Goal: Task Accomplishment & Management: Use online tool/utility

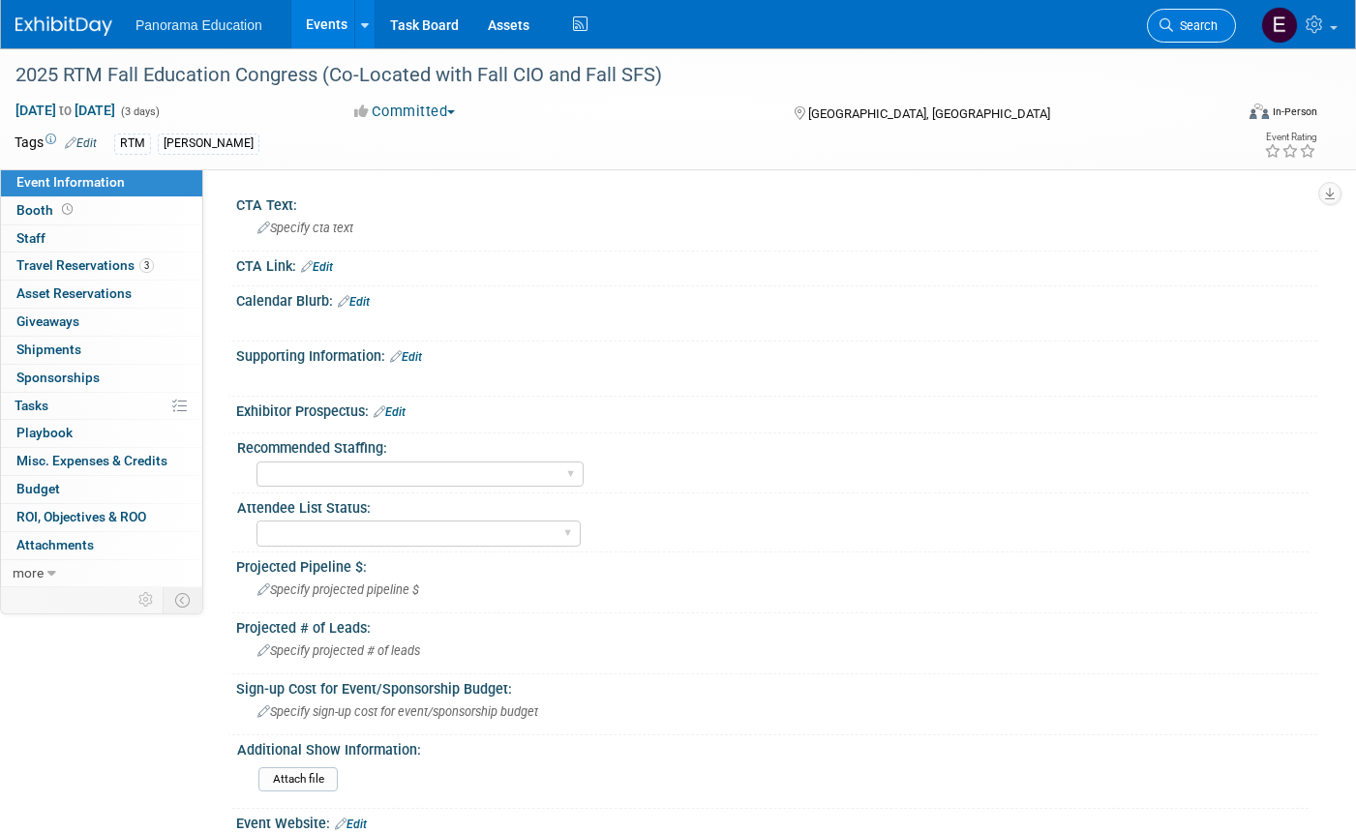
click at [1199, 26] on span "Search" at bounding box center [1195, 25] width 45 height 15
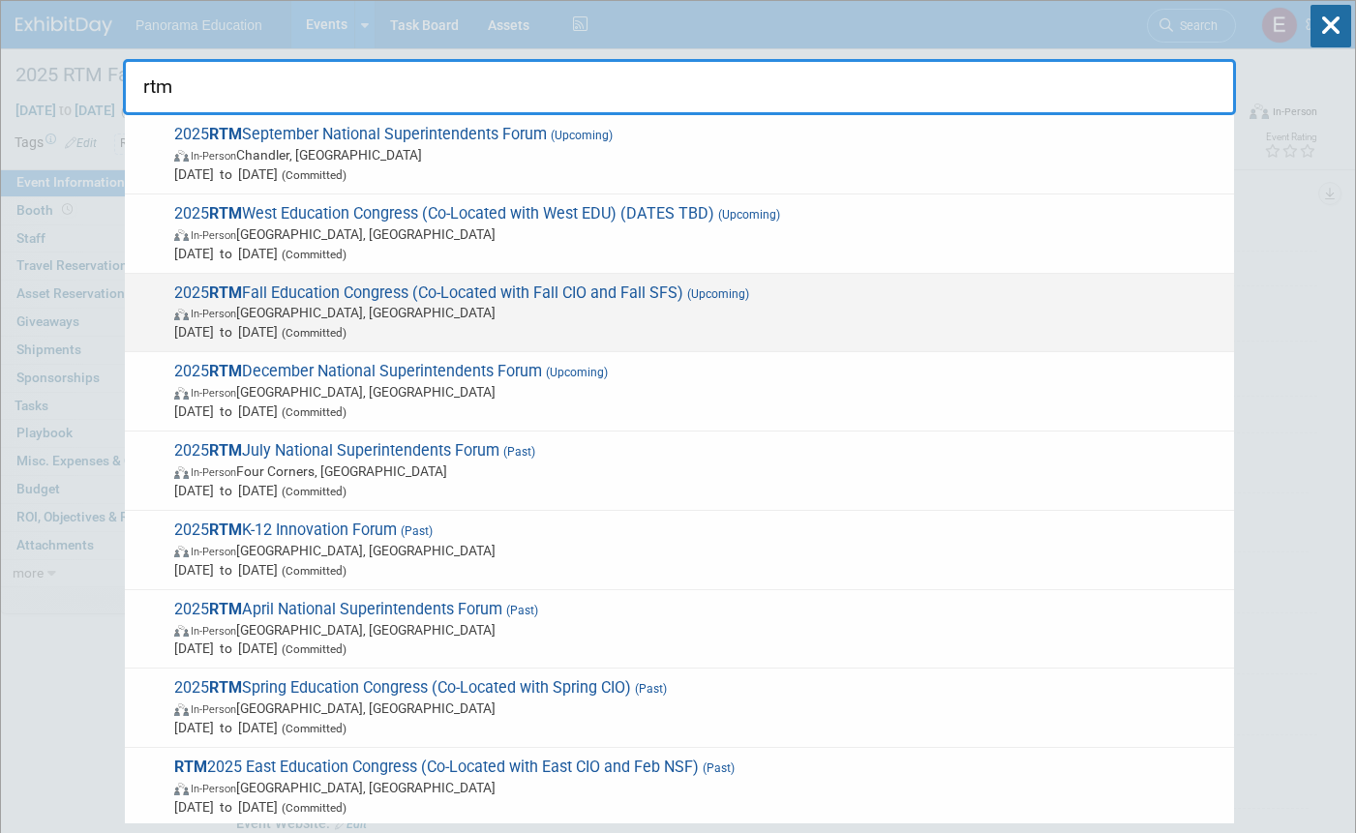
type input "rtm"
click at [399, 295] on span "2025 RTM Fall Education Congress (Co-Located with Fall CIO and Fall SFS) (Upcom…" at bounding box center [696, 313] width 1056 height 59
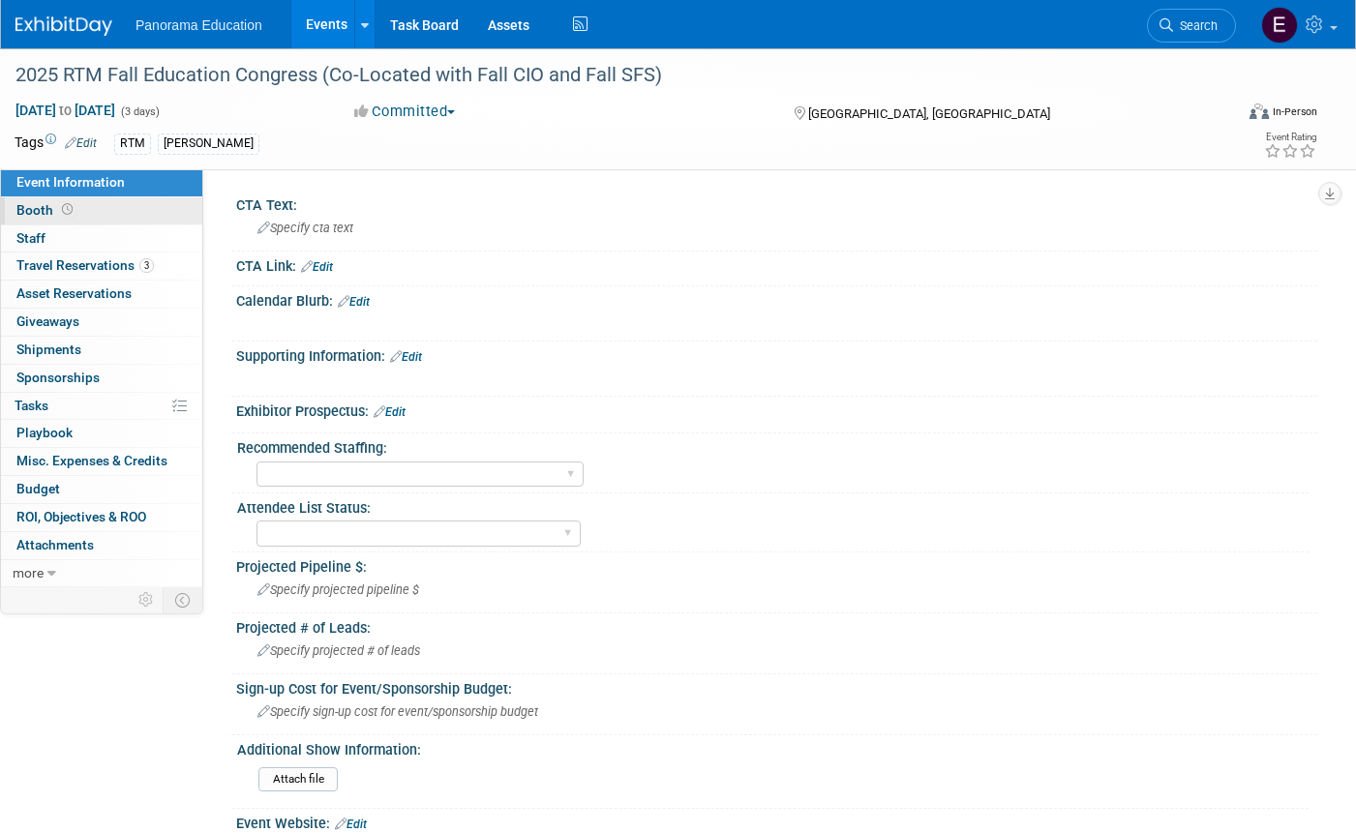
click at [84, 216] on link "Booth" at bounding box center [101, 210] width 201 height 27
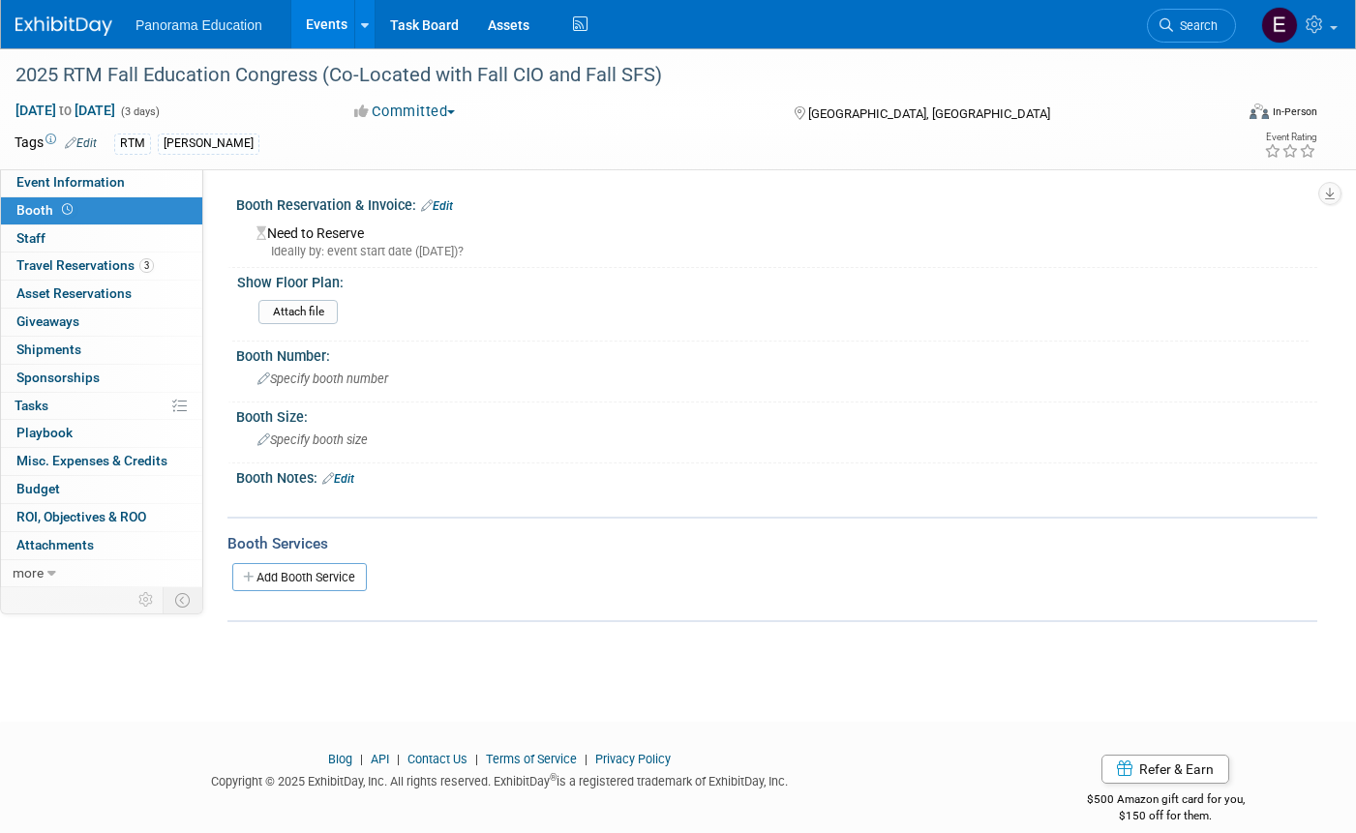
scroll to position [24, 0]
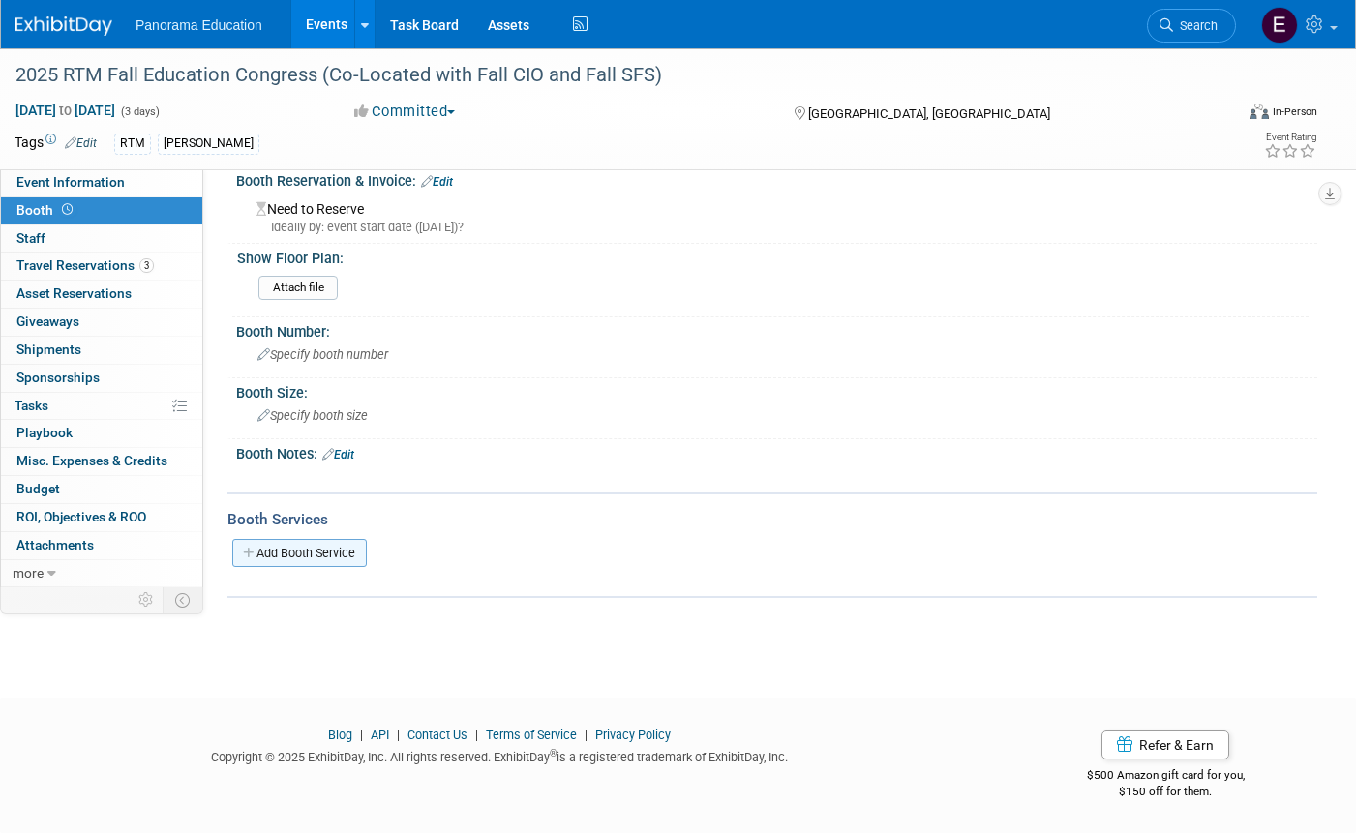
click at [328, 551] on link "Add Booth Service" at bounding box center [299, 553] width 134 height 28
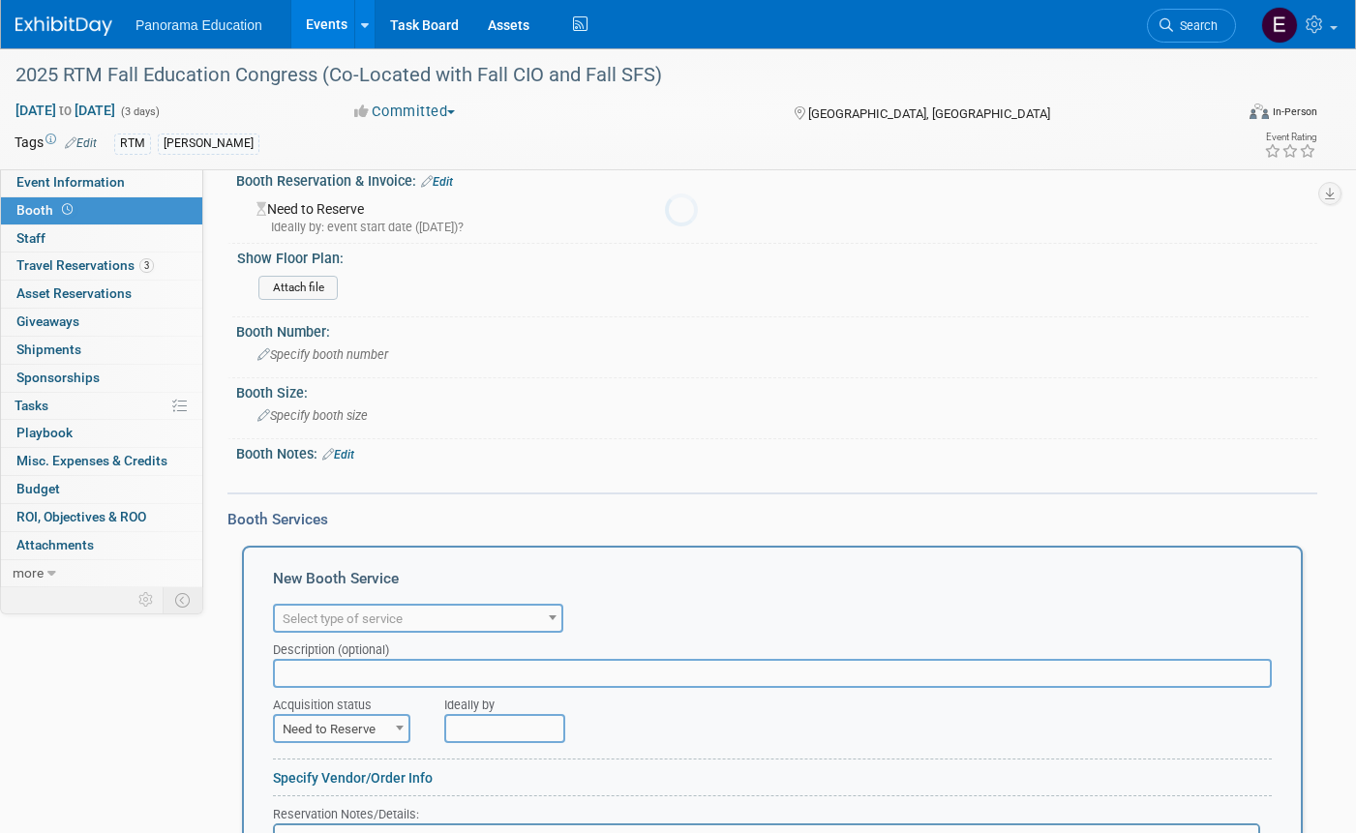
scroll to position [0, 0]
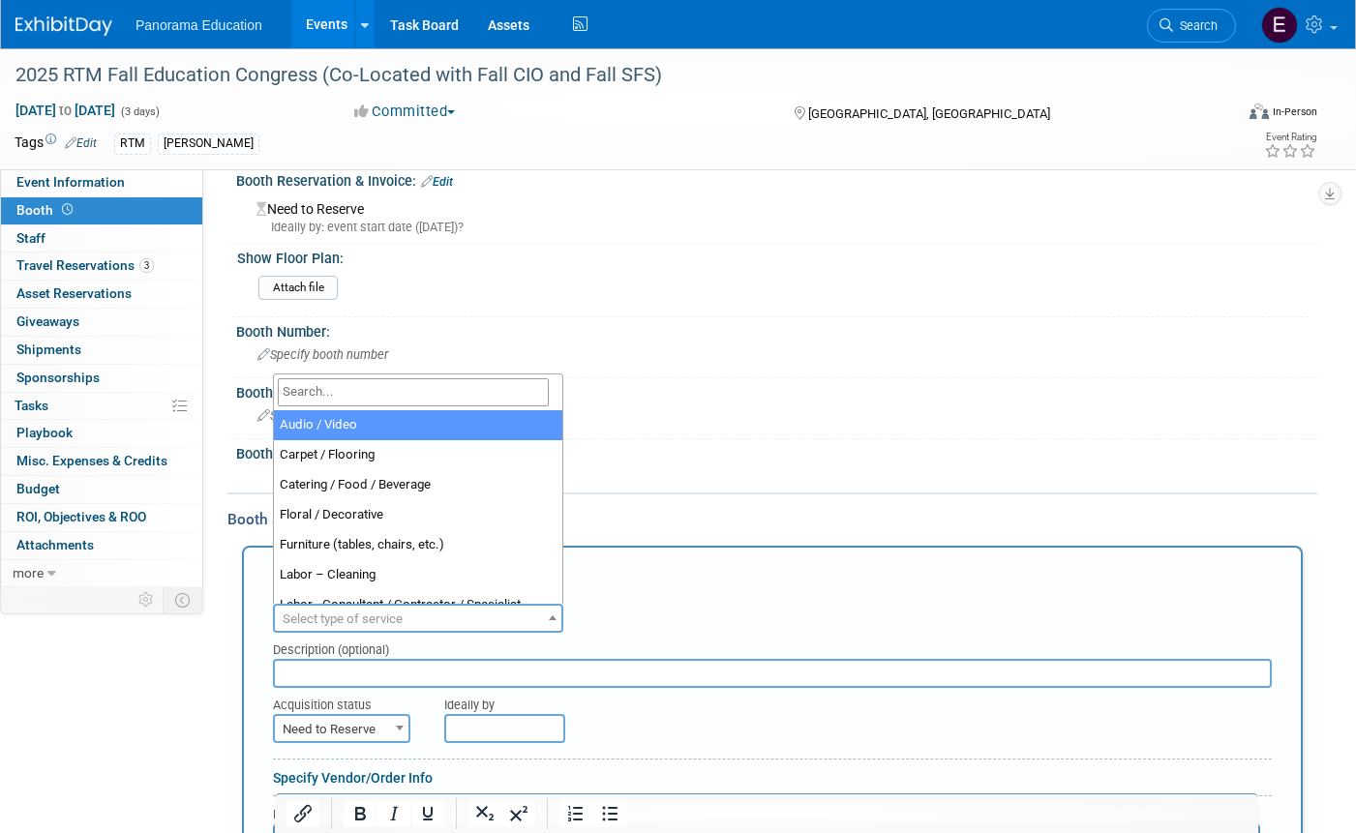
click at [432, 612] on span "Select type of service" at bounding box center [418, 619] width 286 height 27
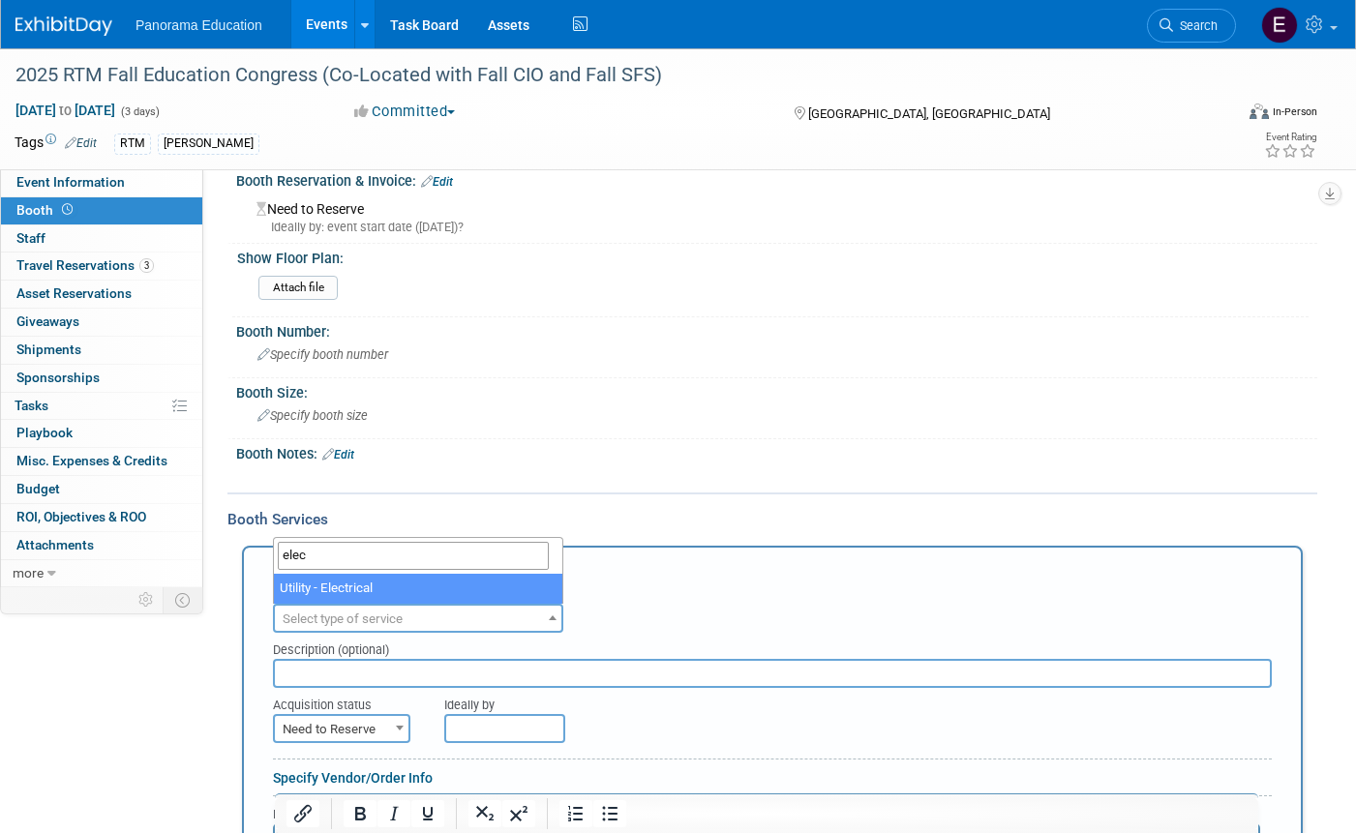
type input "elec"
select select "8"
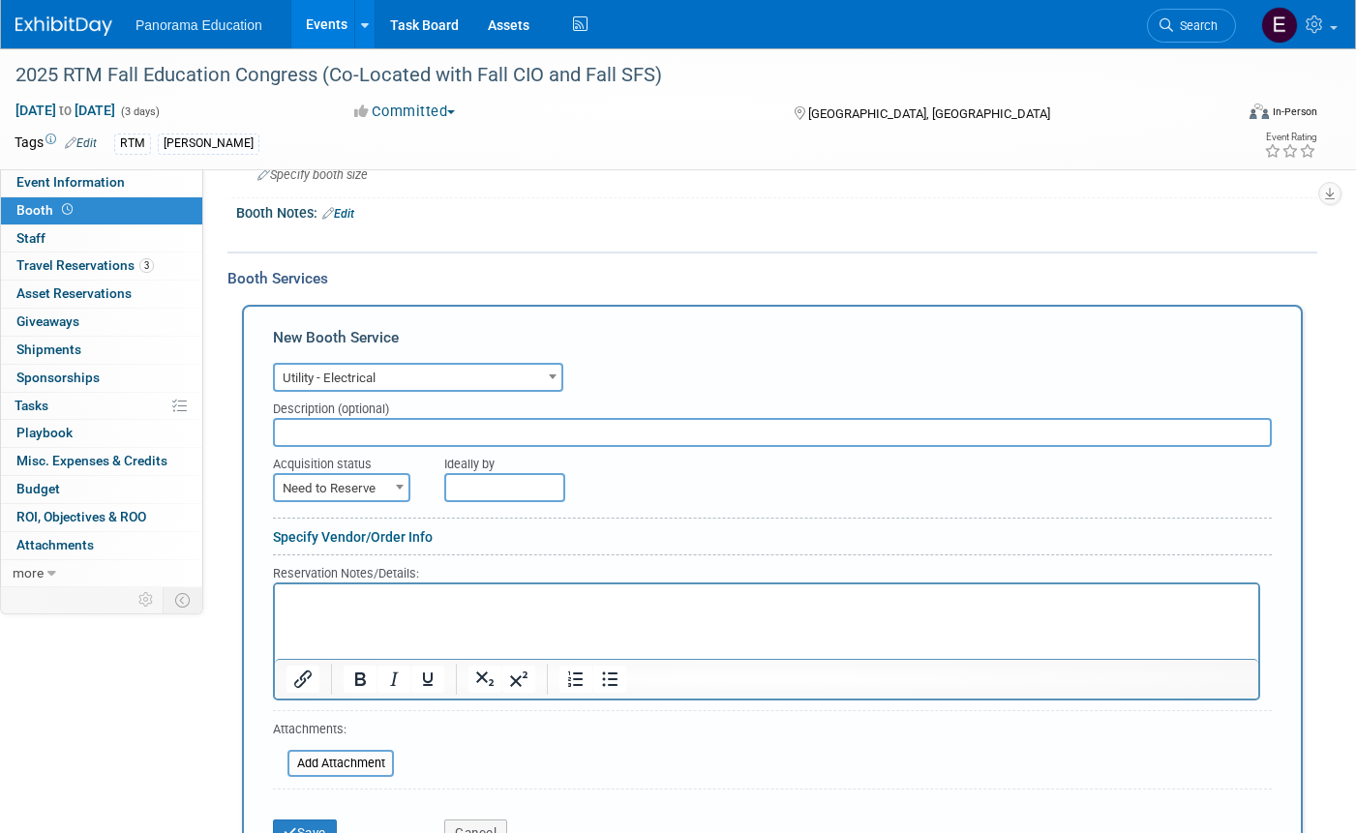
scroll to position [269, 0]
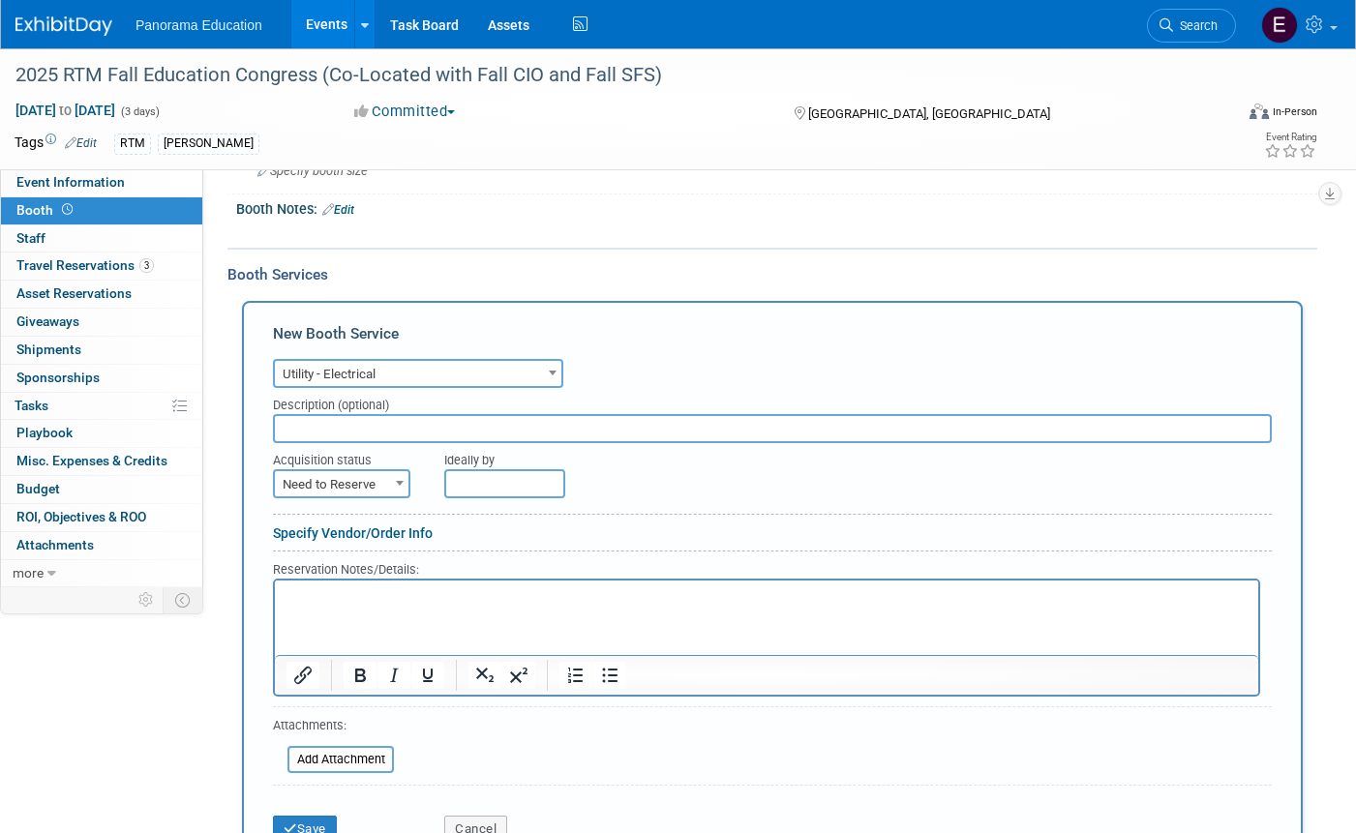
click at [361, 480] on span "Need to Reserve" at bounding box center [342, 484] width 134 height 27
select select "2"
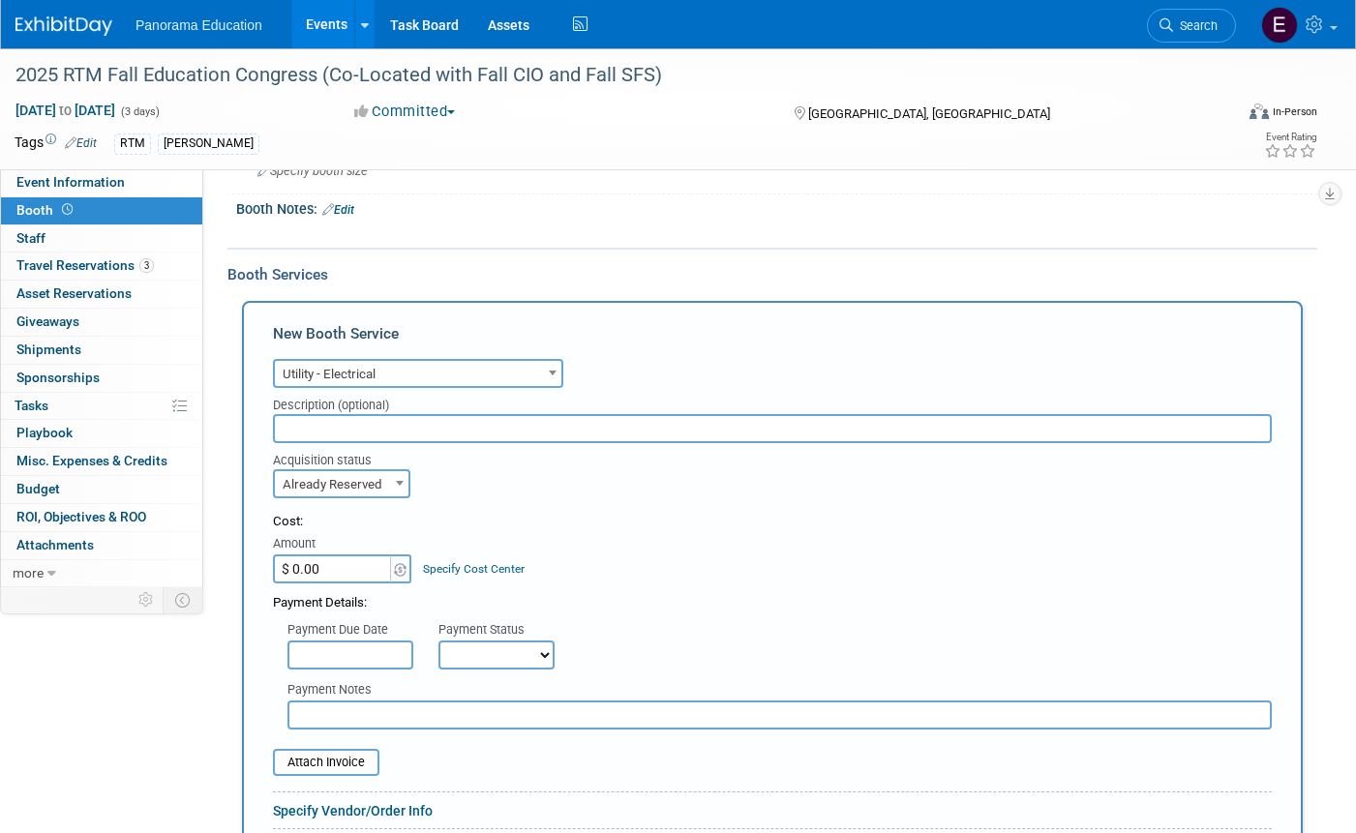
click at [334, 571] on input "$ 0.00" at bounding box center [333, 568] width 121 height 29
paste input "246.52"
type input "$ 246.52"
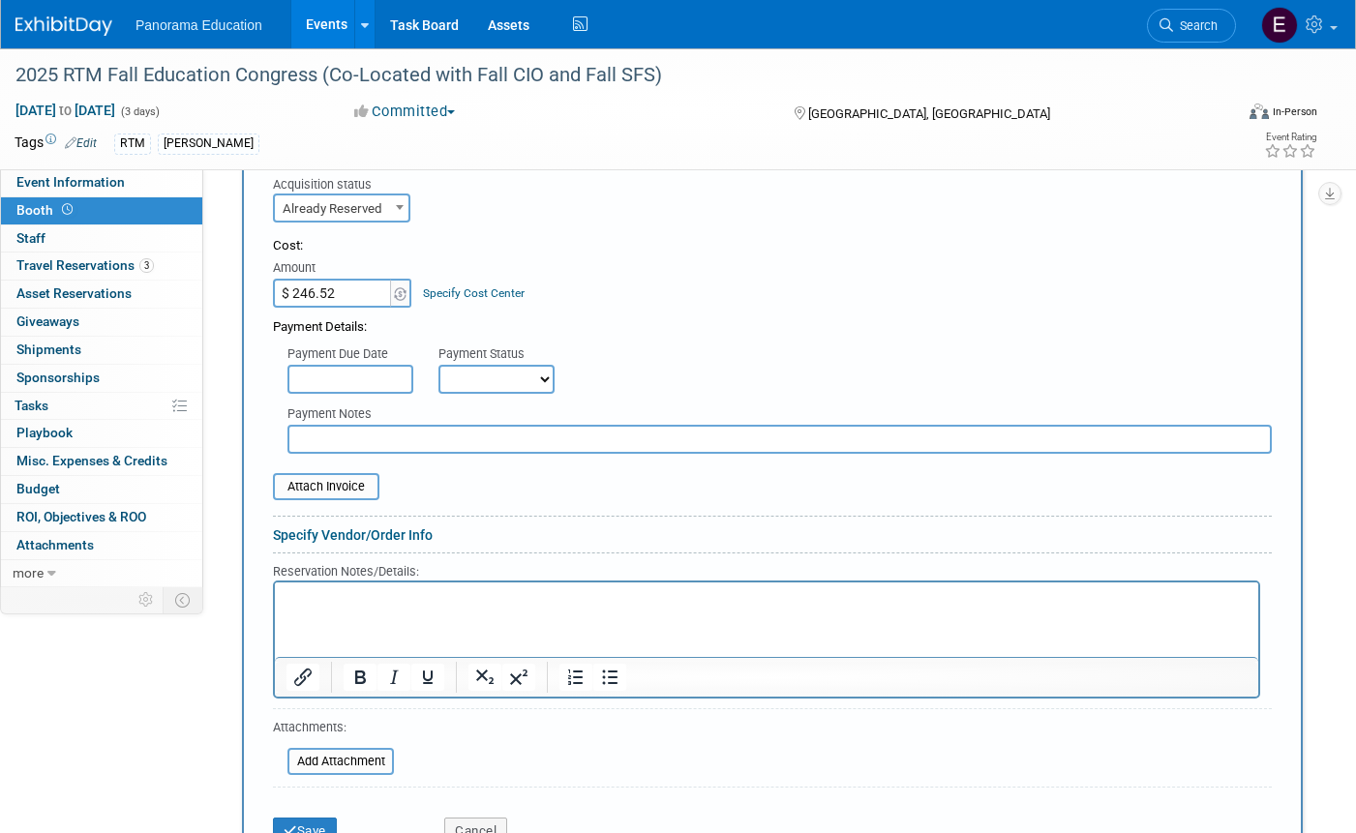
scroll to position [592, 0]
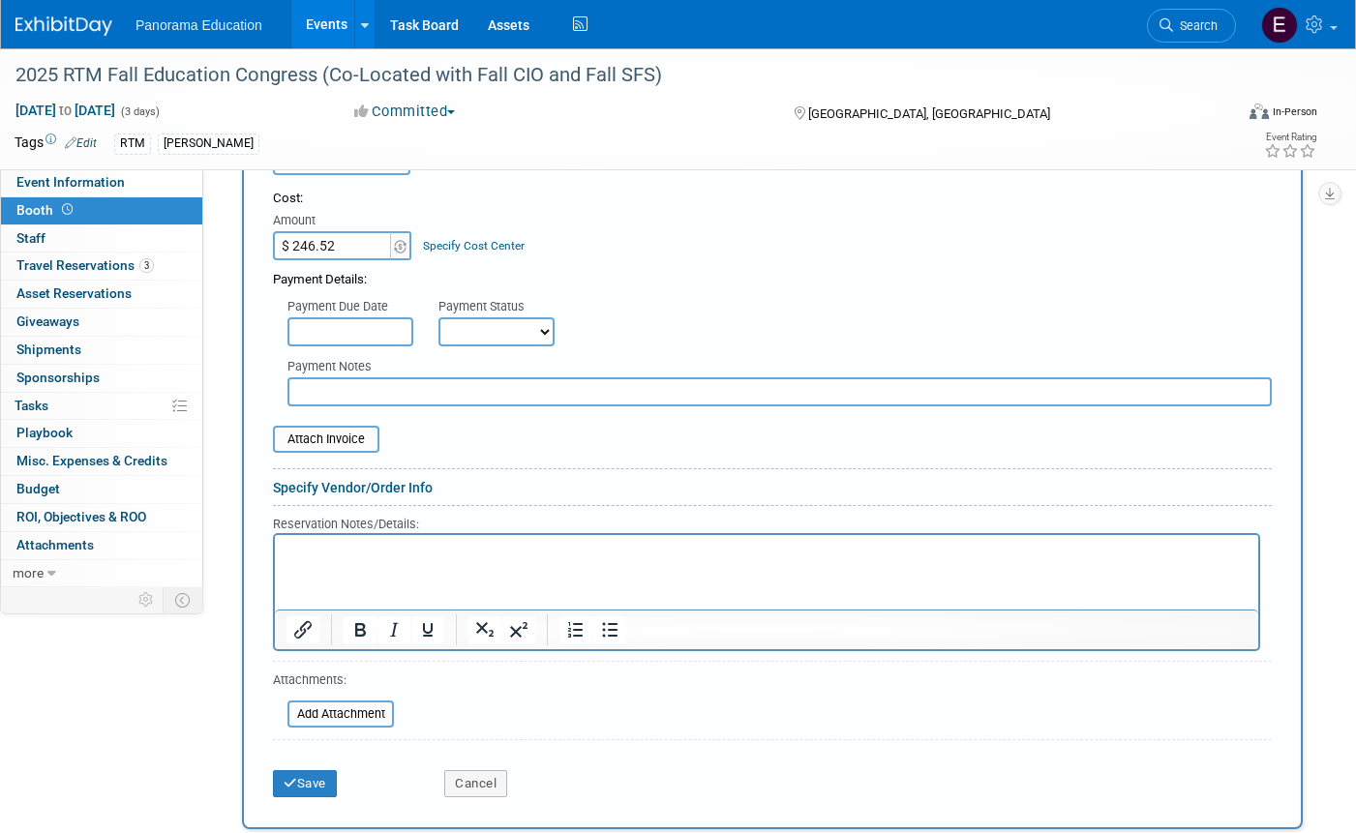
click at [430, 561] on html at bounding box center [766, 548] width 983 height 26
click at [336, 433] on input "file" at bounding box center [262, 439] width 230 height 23
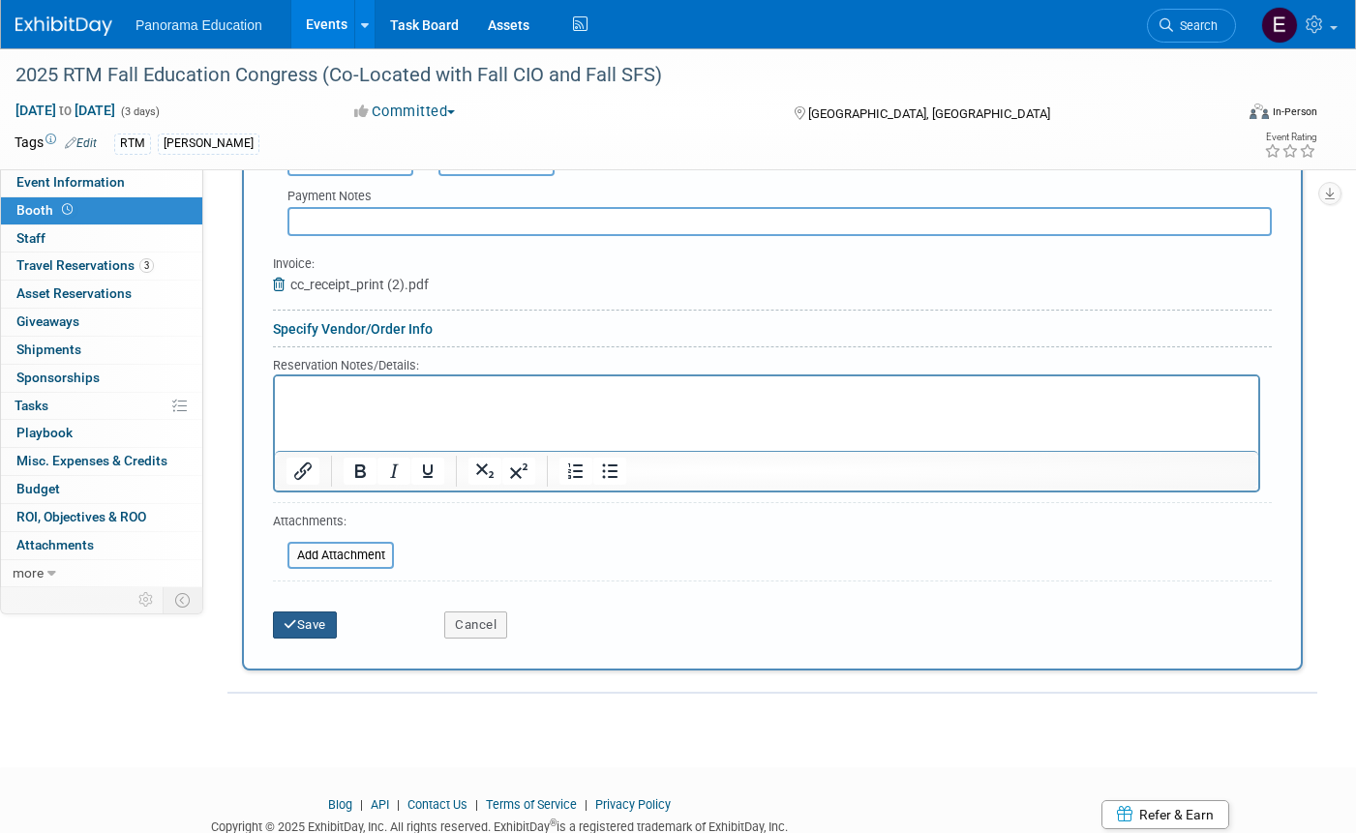
click at [309, 629] on button "Save" at bounding box center [305, 625] width 64 height 27
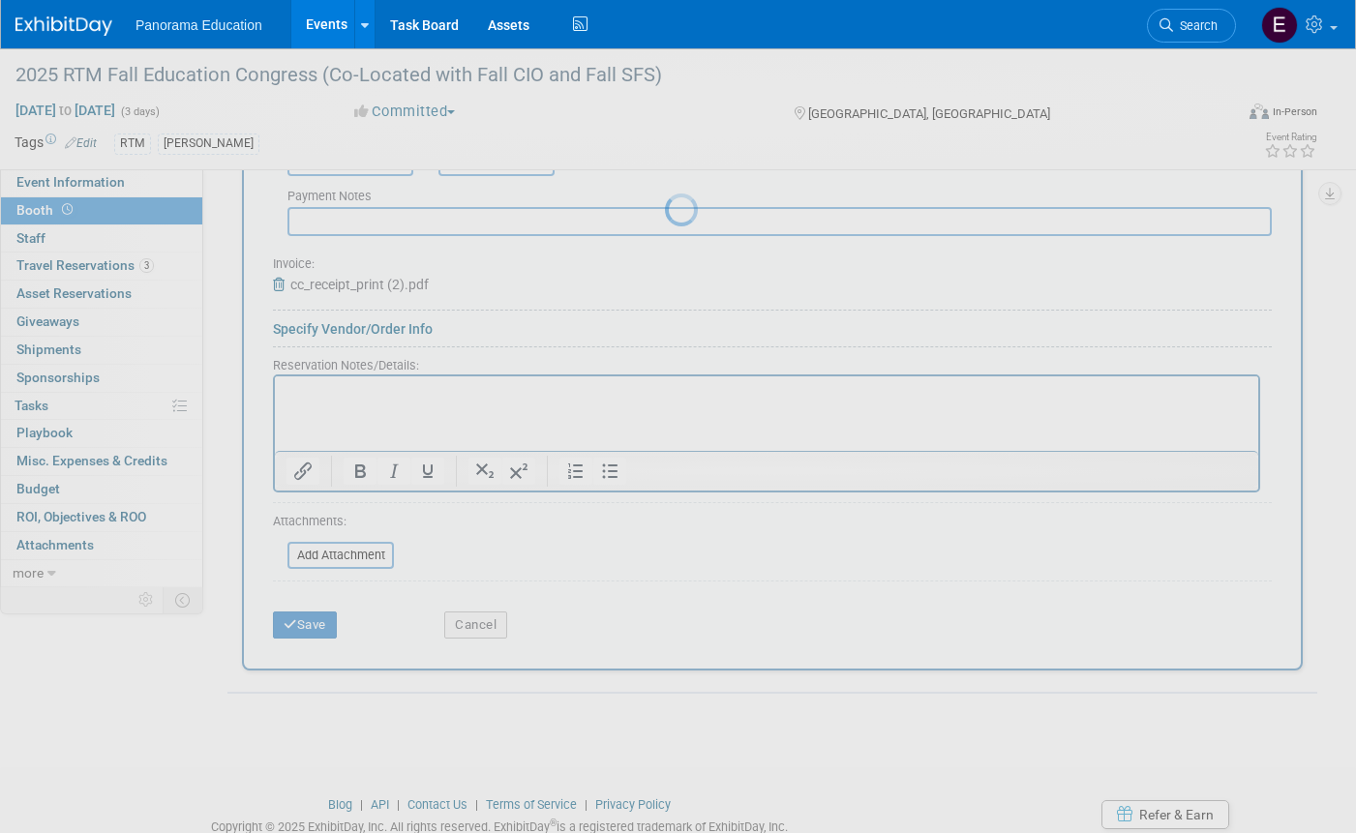
scroll to position [104, 0]
